Goal: Unclear

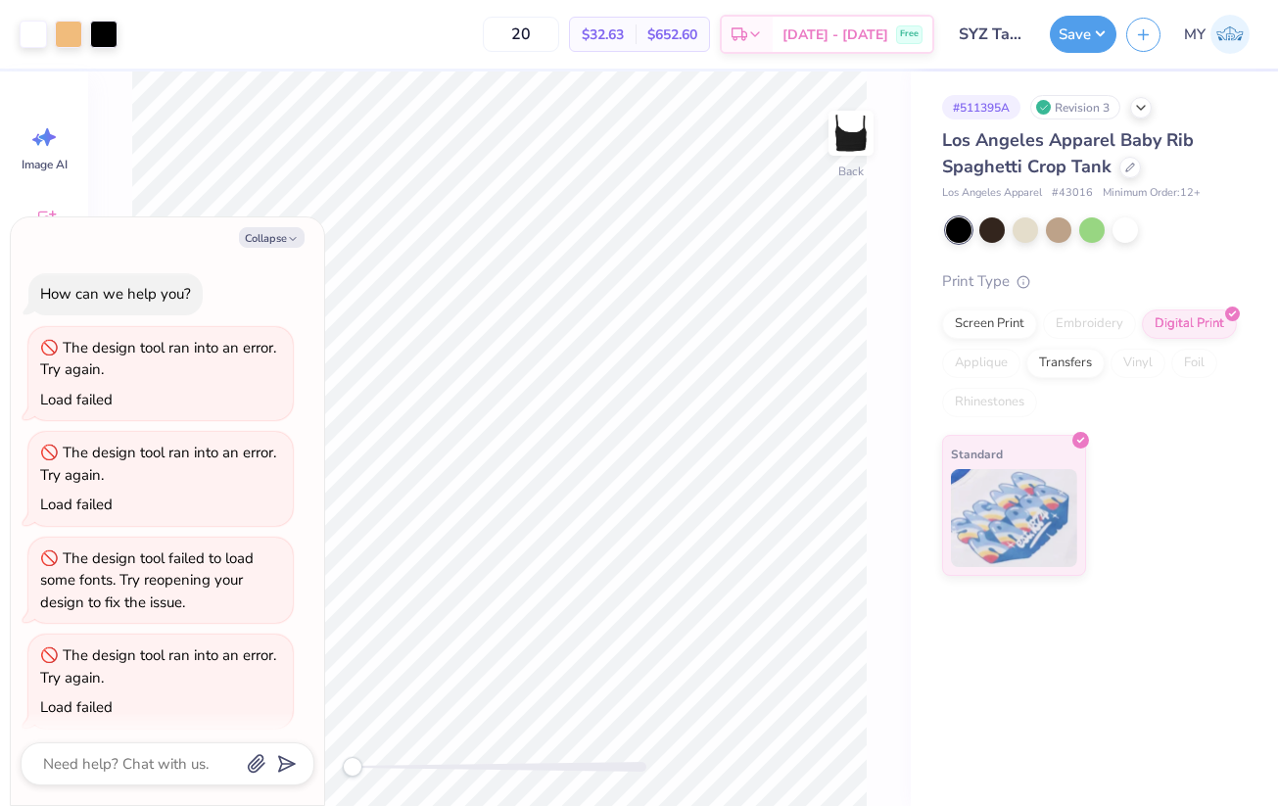
scroll to position [5586, 0]
